Goal: Find specific page/section

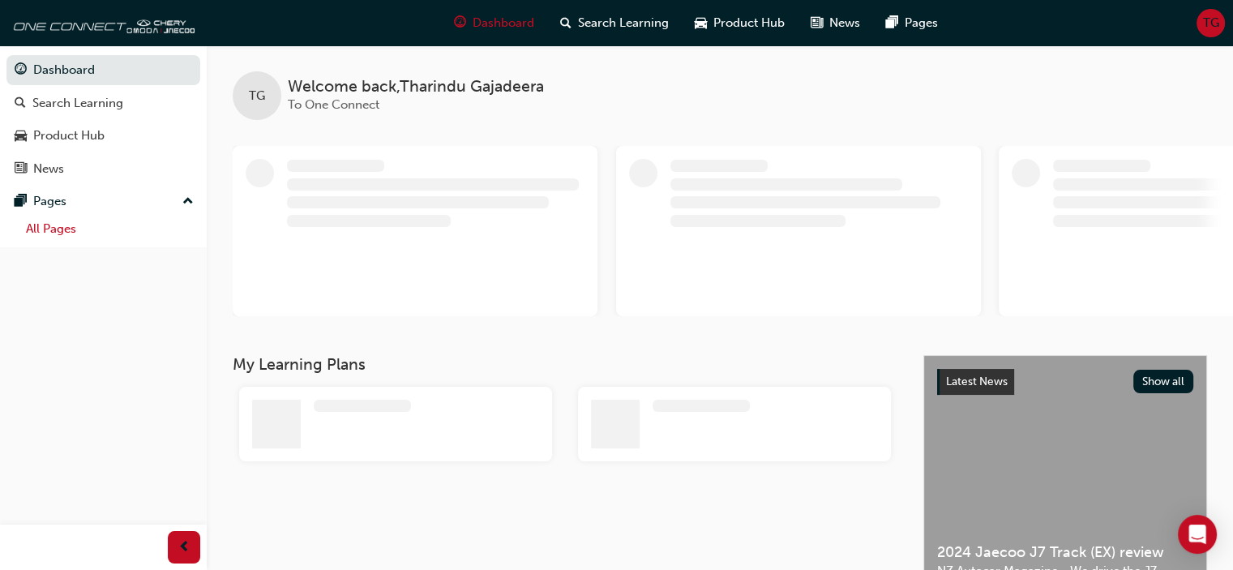
click at [69, 235] on link "All Pages" at bounding box center [109, 229] width 181 height 25
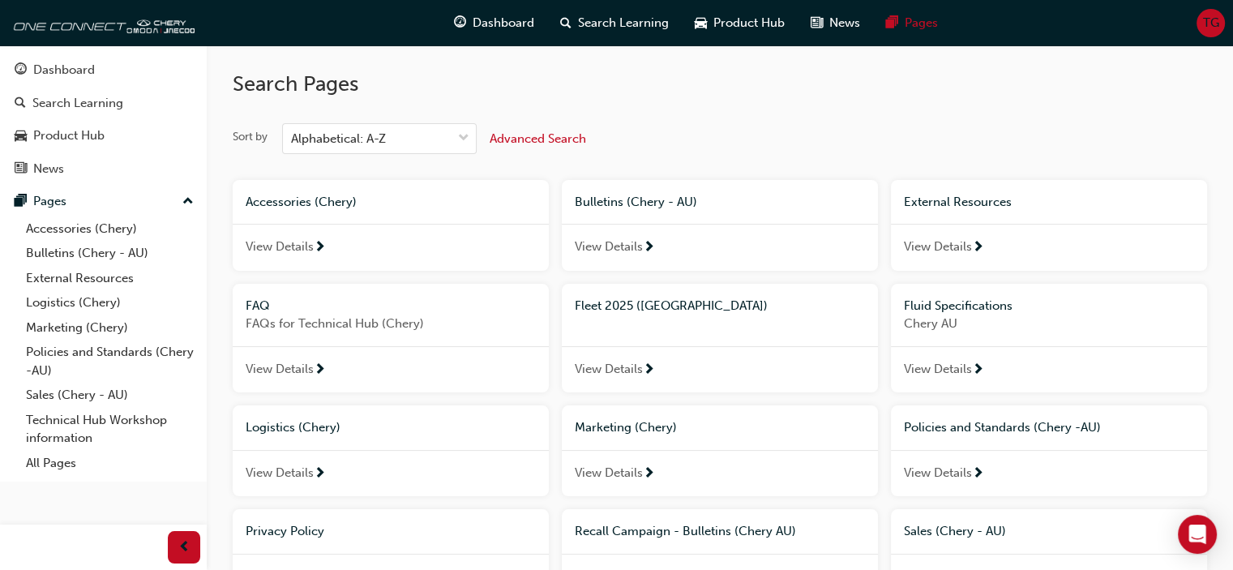
click at [628, 367] on span "View Details" at bounding box center [609, 369] width 68 height 19
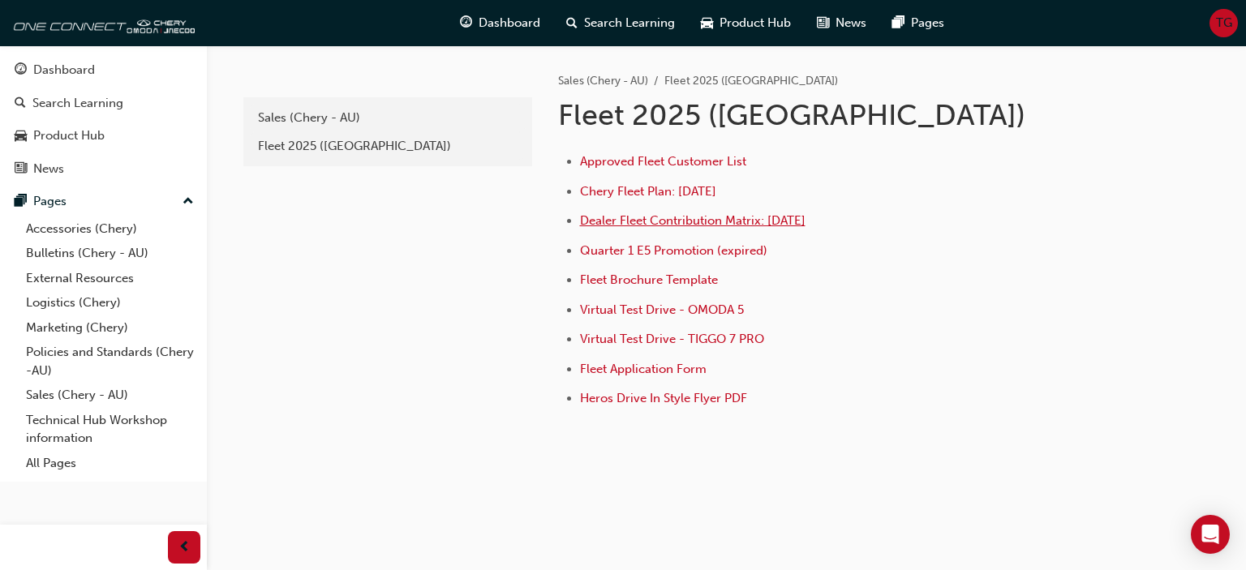
click at [720, 220] on span "Dealer Fleet Contribution Matrix: [DATE]" at bounding box center [692, 220] width 225 height 15
